Goal: Task Accomplishment & Management: Manage account settings

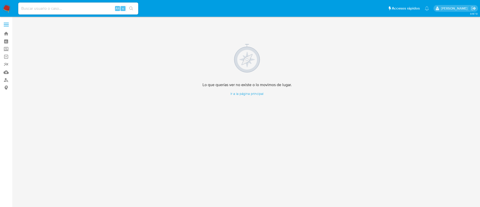
click at [6, 7] on img at bounding box center [7, 8] width 9 height 9
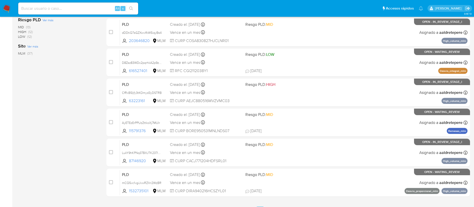
scroll to position [188, 0]
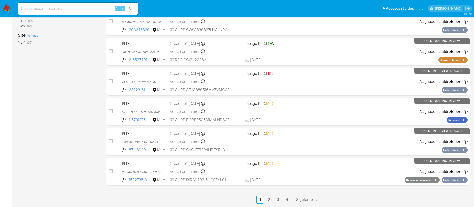
click at [263, 140] on div "PLD LukY9hKPNq37BXJTK237laos 87146920 MLM Riesgo PLD: MID Creado el: 12/08/2025…" at bounding box center [294, 141] width 348 height 25
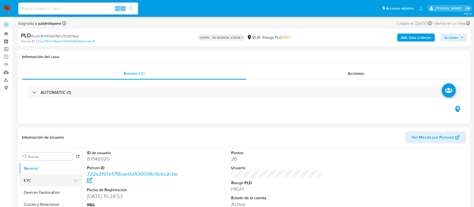
click at [27, 181] on button "KYC" at bounding box center [48, 180] width 59 height 12
select select "10"
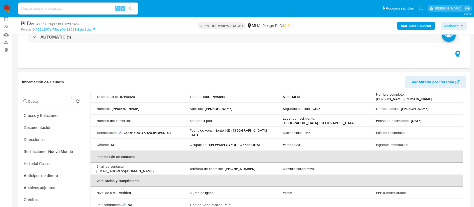
scroll to position [75, 0]
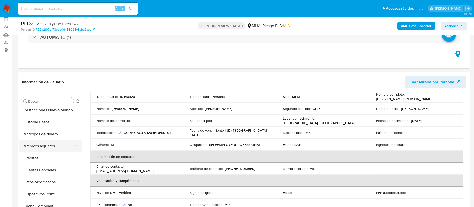
click at [49, 148] on button "Archivos adjuntos" at bounding box center [48, 146] width 59 height 12
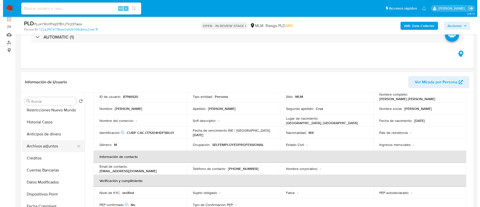
scroll to position [0, 0]
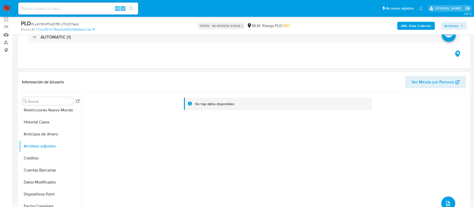
click at [445, 202] on icon "upload-file" at bounding box center [448, 203] width 6 height 6
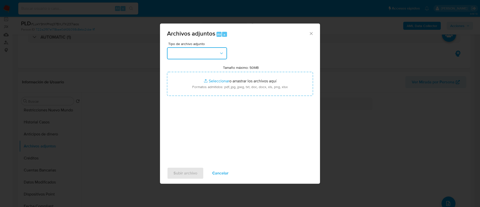
click at [210, 51] on button "button" at bounding box center [197, 53] width 60 height 12
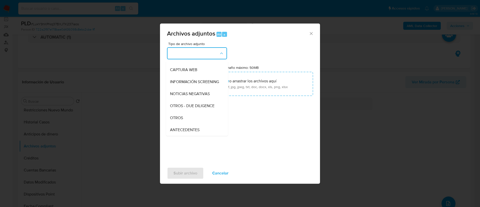
scroll to position [89, 0]
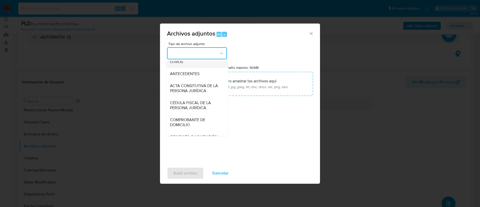
click at [190, 66] on div "OTROS" at bounding box center [195, 62] width 51 height 12
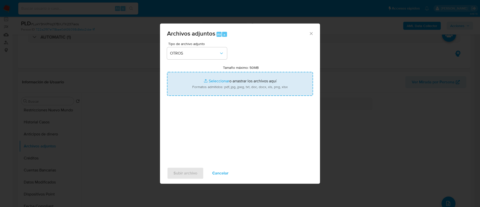
click at [263, 89] on input "Tamaño máximo: 50MB Seleccionar archivos" at bounding box center [240, 84] width 146 height 24
type input "C:\fakepath\87146920_Jose [PERSON_NAME] 2025.pdf"
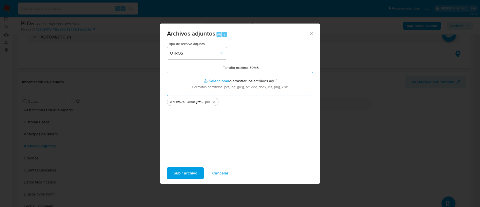
click at [194, 174] on span "Subir archivo" at bounding box center [186, 173] width 24 height 11
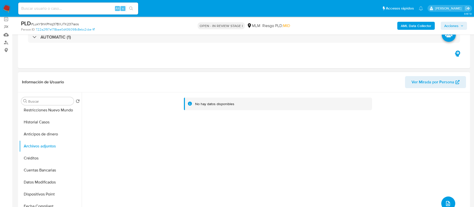
click at [446, 204] on icon "upload-file" at bounding box center [448, 203] width 4 height 5
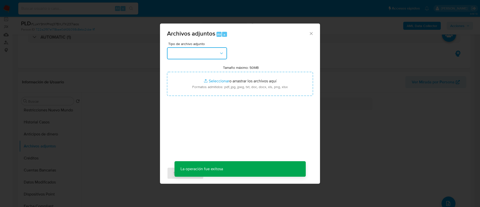
click at [206, 56] on button "button" at bounding box center [197, 53] width 60 height 12
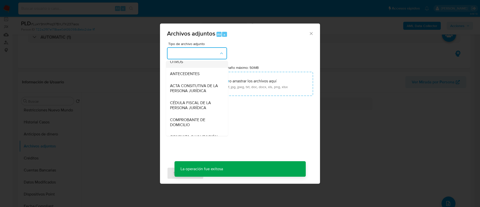
click at [187, 68] on div "OTROS" at bounding box center [195, 62] width 51 height 12
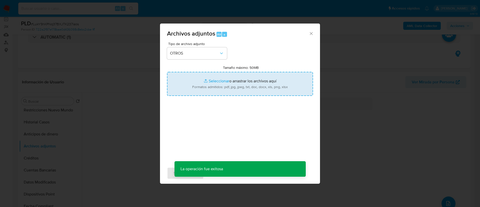
click at [248, 82] on input "Tamaño máximo: 50MB Seleccionar archivos" at bounding box center [240, 84] width 146 height 24
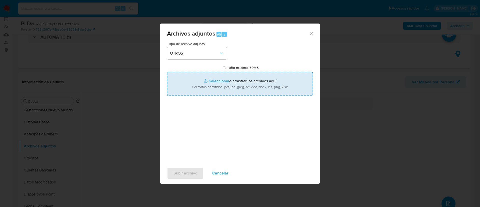
type input "C:\fakepath\87146920_JOSE [PERSON_NAME] RUZ_AGOSTO 2025.xlsx"
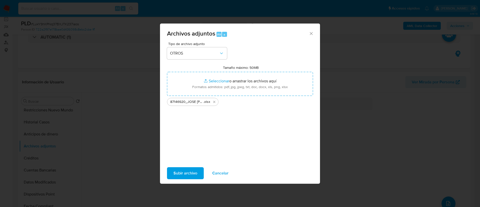
click at [194, 171] on span "Subir archivo" at bounding box center [186, 173] width 24 height 11
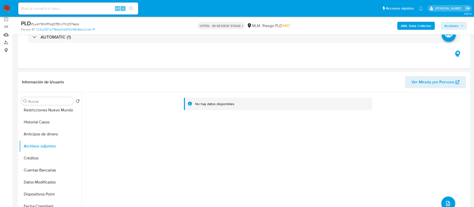
click at [49, 132] on button "Anticipos de dinero" at bounding box center [50, 134] width 63 height 12
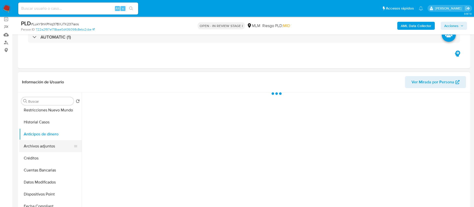
click at [49, 142] on button "Archivos adjuntos" at bounding box center [48, 146] width 59 height 12
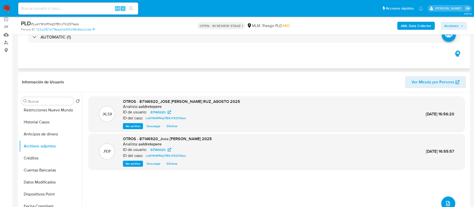
scroll to position [0, 0]
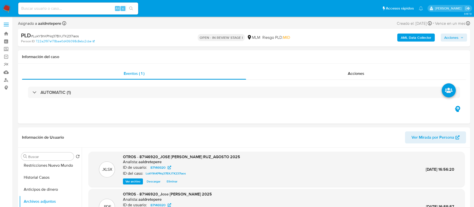
click at [456, 36] on span "Acciones" at bounding box center [452, 38] width 14 height 8
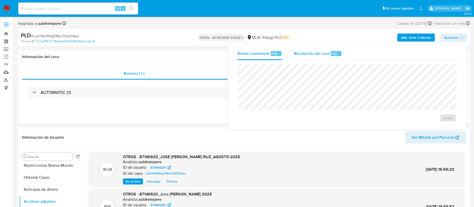
click at [303, 52] on span "Resolución del caso" at bounding box center [312, 54] width 36 height 6
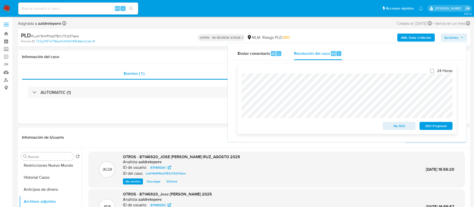
click at [395, 125] on span "No ROI" at bounding box center [400, 125] width 26 height 7
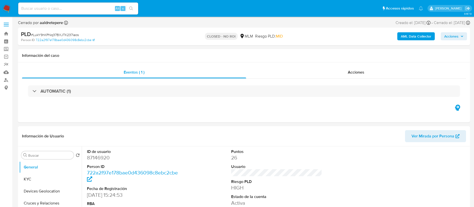
select select "10"
